Goal: Task Accomplishment & Management: Complete application form

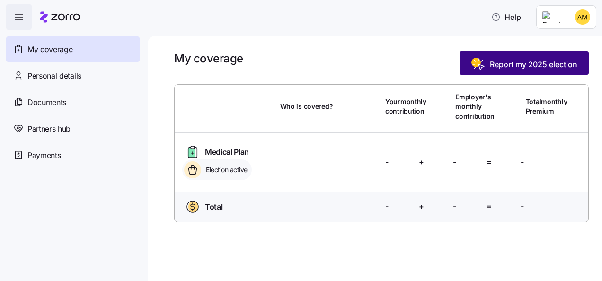
click at [539, 55] on button "Report my 2025 election" at bounding box center [523, 63] width 129 height 24
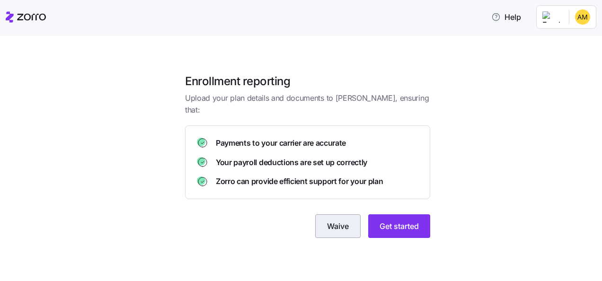
click at [336, 221] on span "Waive" at bounding box center [338, 226] width 22 height 11
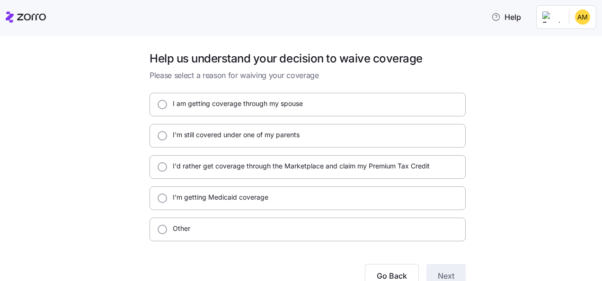
click at [186, 226] on label "Other" at bounding box center [178, 228] width 23 height 9
click at [167, 226] on input "Other" at bounding box center [162, 229] width 9 height 9
radio input "true"
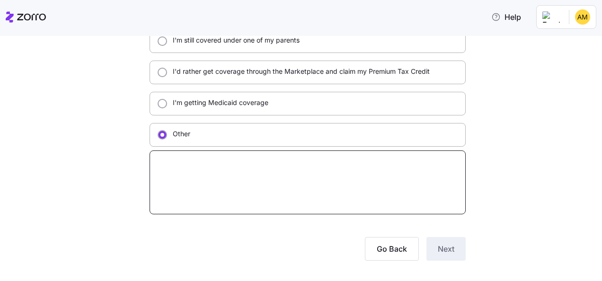
click at [239, 178] on textarea at bounding box center [308, 182] width 316 height 64
type textarea "x"
type textarea "T"
type textarea "x"
type textarea "TR"
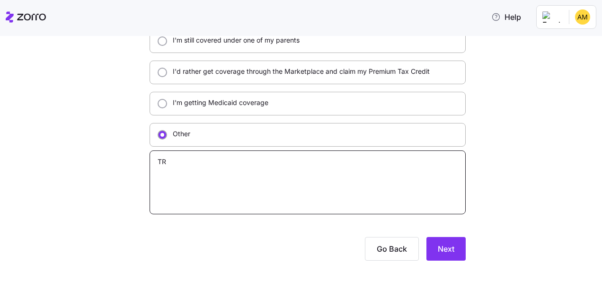
type textarea "x"
type textarea "TRI"
type textarea "x"
type textarea "TRIC"
type textarea "x"
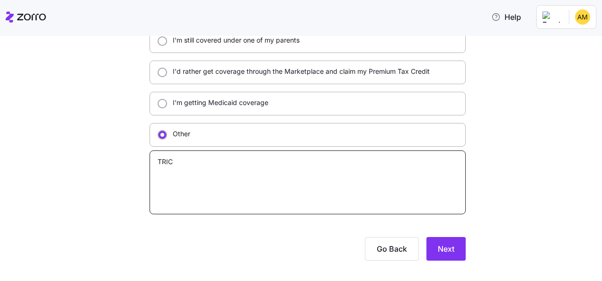
type textarea "TRICA"
type textarea "x"
type textarea "TRICAR"
type textarea "x"
type textarea "TRICARE"
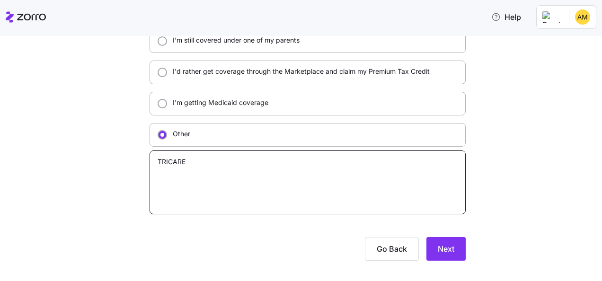
type textarea "x"
type textarea "TRICARE"
type textarea "x"
type textarea "TRICAREc"
type textarea "x"
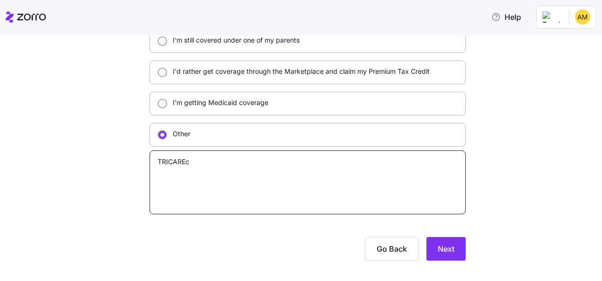
type textarea "TRICAREco"
type textarea "x"
type textarea "TRICAREcov"
type textarea "x"
type textarea "TRICAREcove"
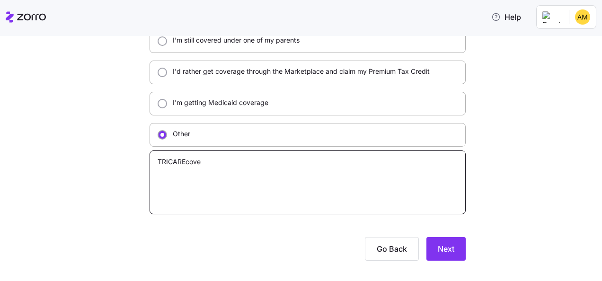
type textarea "x"
type textarea "TRICAREcov"
type textarea "x"
type textarea "TRICAREco"
type textarea "x"
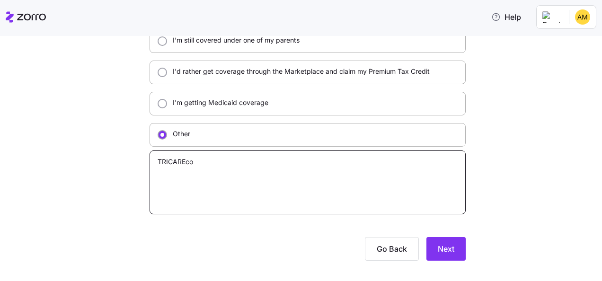
type textarea "TRICAREc"
type textarea "x"
type textarea "TRICARE"
type textarea "x"
type textarea "TRICARE"
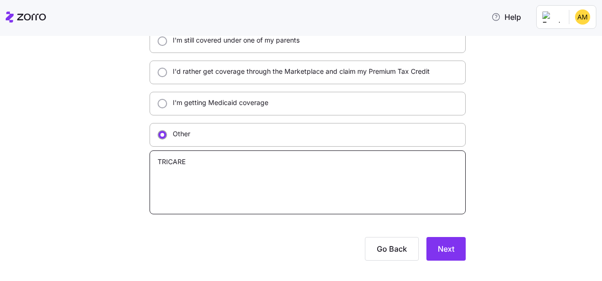
type textarea "x"
type textarea "TRICARE c"
type textarea "x"
type textarea "TRICARE co"
type textarea "x"
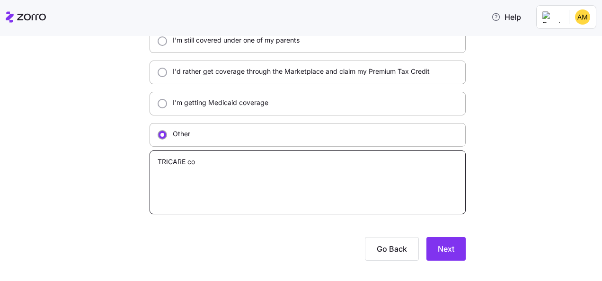
type textarea "TRICARE cov"
type textarea "x"
type textarea "TRICARE cover"
type textarea "x"
type textarea "TRICARE covera"
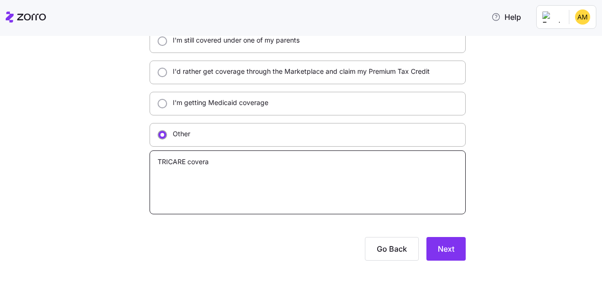
type textarea "x"
type textarea "TRICARE coverag"
type textarea "x"
type textarea "TRICARE coverage"
type textarea "x"
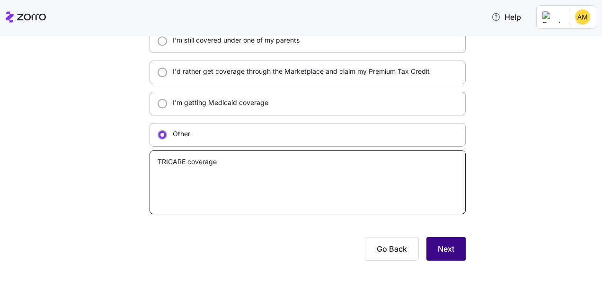
type textarea "TRICARE coverage"
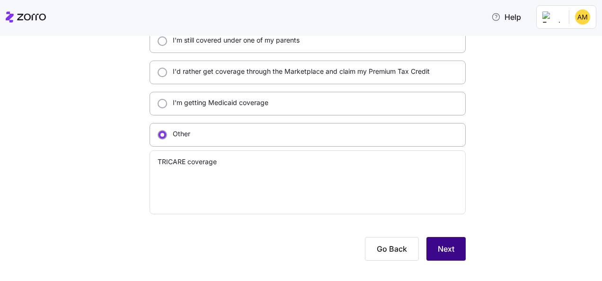
click at [449, 240] on button "Next" at bounding box center [445, 249] width 39 height 24
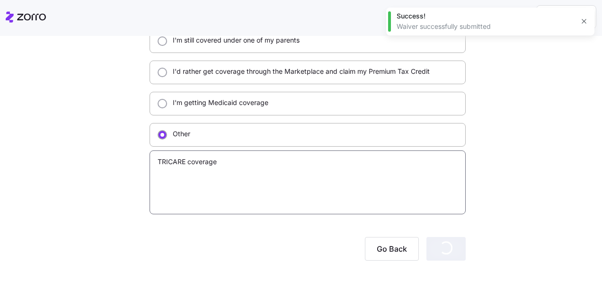
type textarea "x"
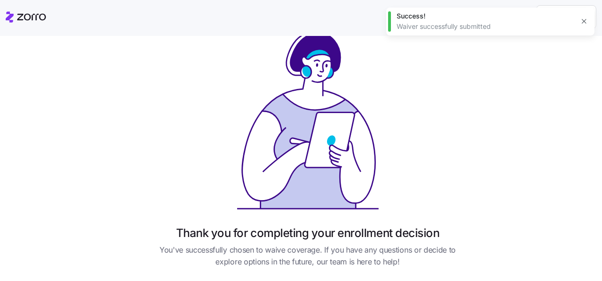
scroll to position [95, 0]
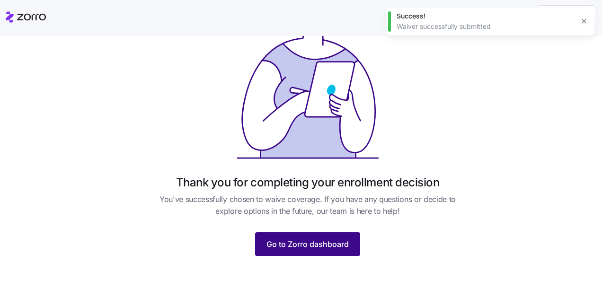
click at [327, 236] on button "Go to Zorro dashboard" at bounding box center [307, 244] width 105 height 24
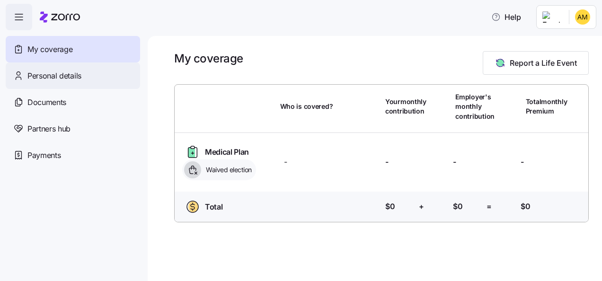
click at [74, 70] on span "Personal details" at bounding box center [54, 76] width 54 height 12
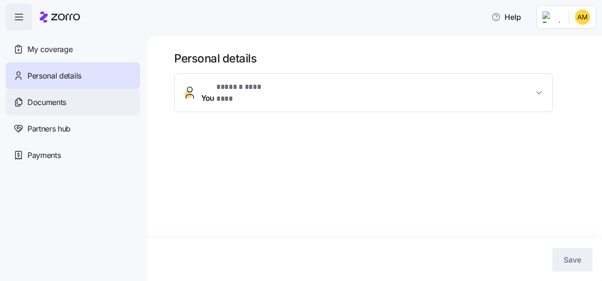
click at [77, 97] on div "Documents" at bounding box center [73, 102] width 134 height 27
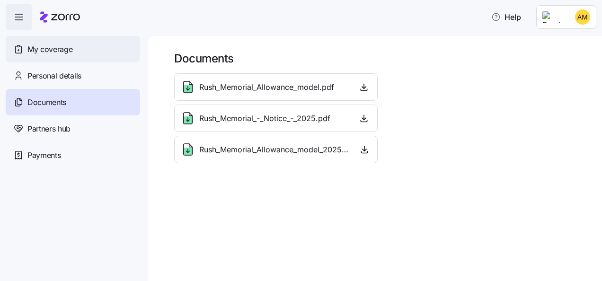
click at [83, 45] on div "My coverage" at bounding box center [73, 49] width 134 height 27
